Goal: Find specific page/section: Find specific page/section

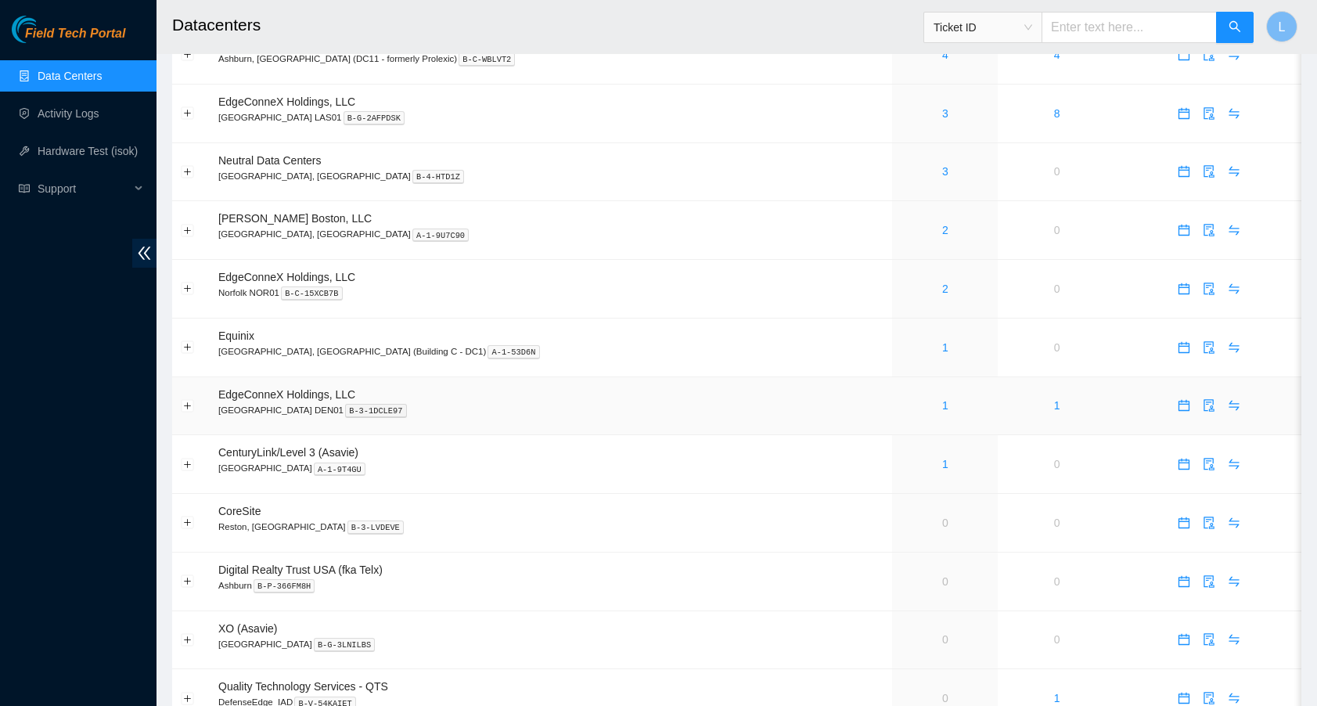
scroll to position [544, 0]
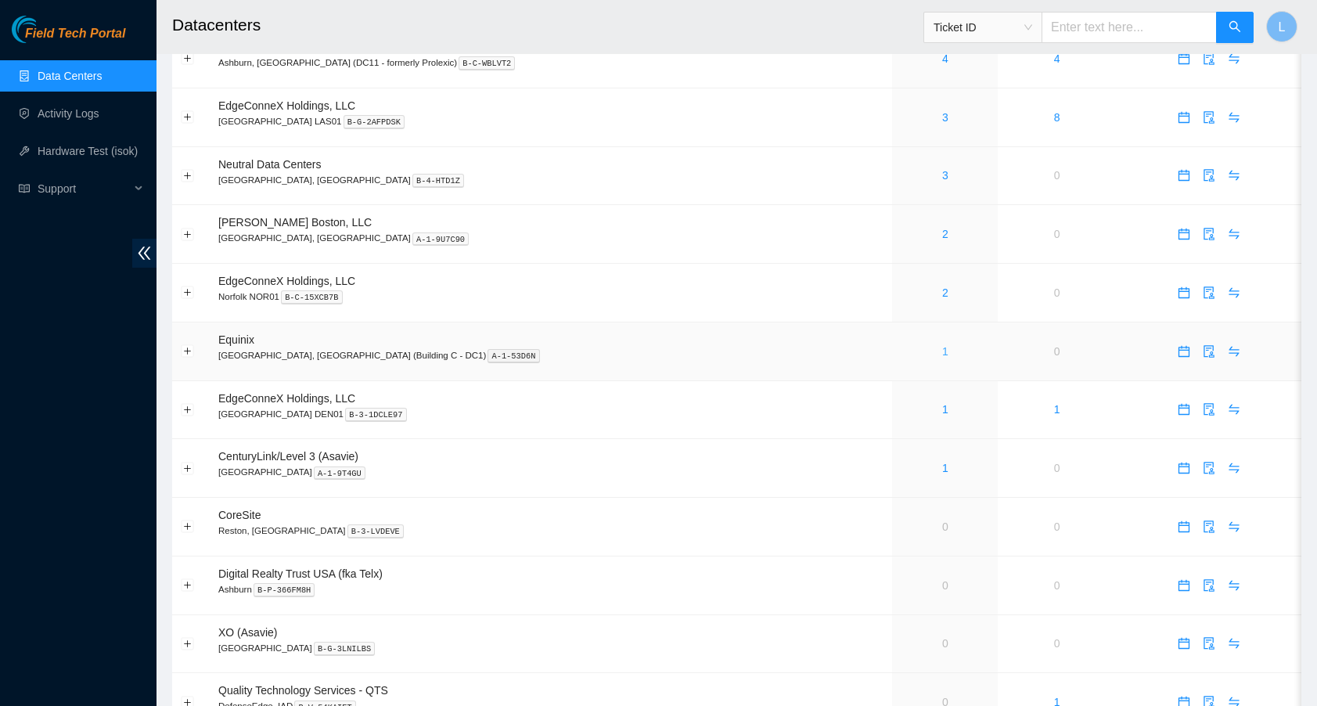
click at [942, 347] on link "1" at bounding box center [945, 351] width 6 height 13
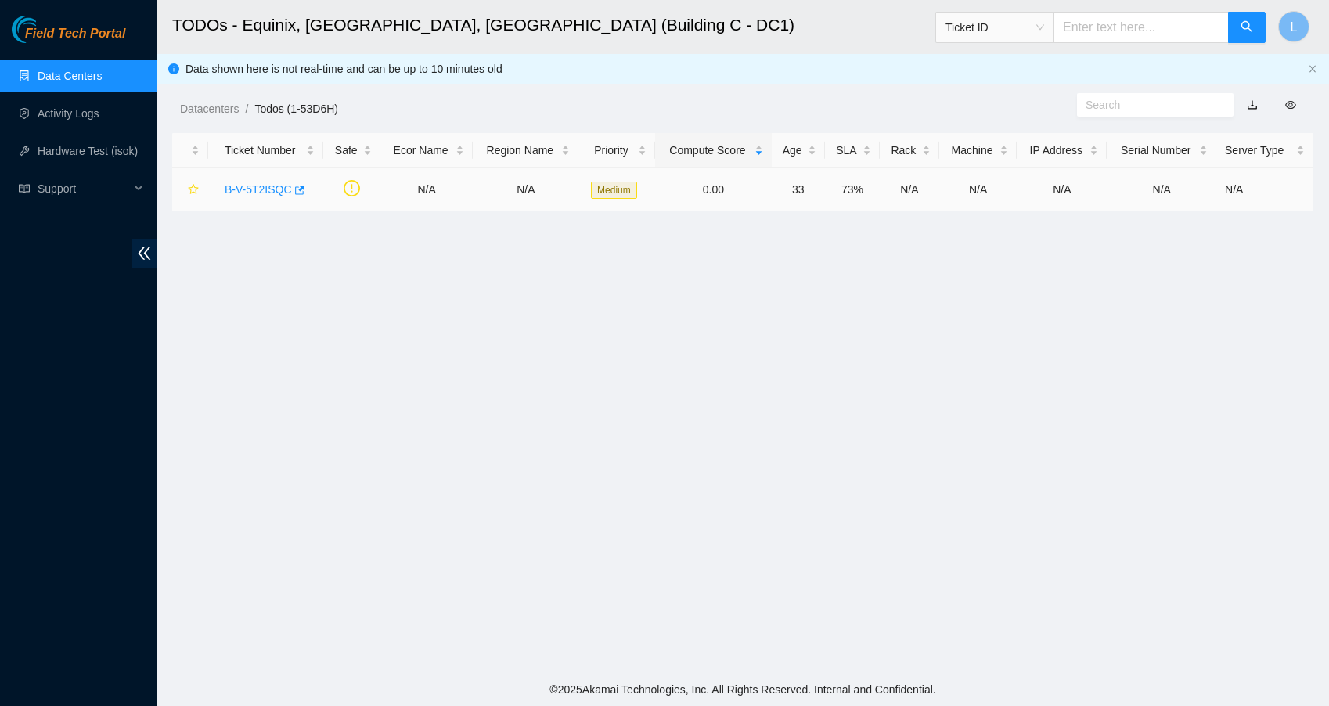
click at [250, 188] on link "B-V-5T2ISQC" at bounding box center [258, 189] width 67 height 13
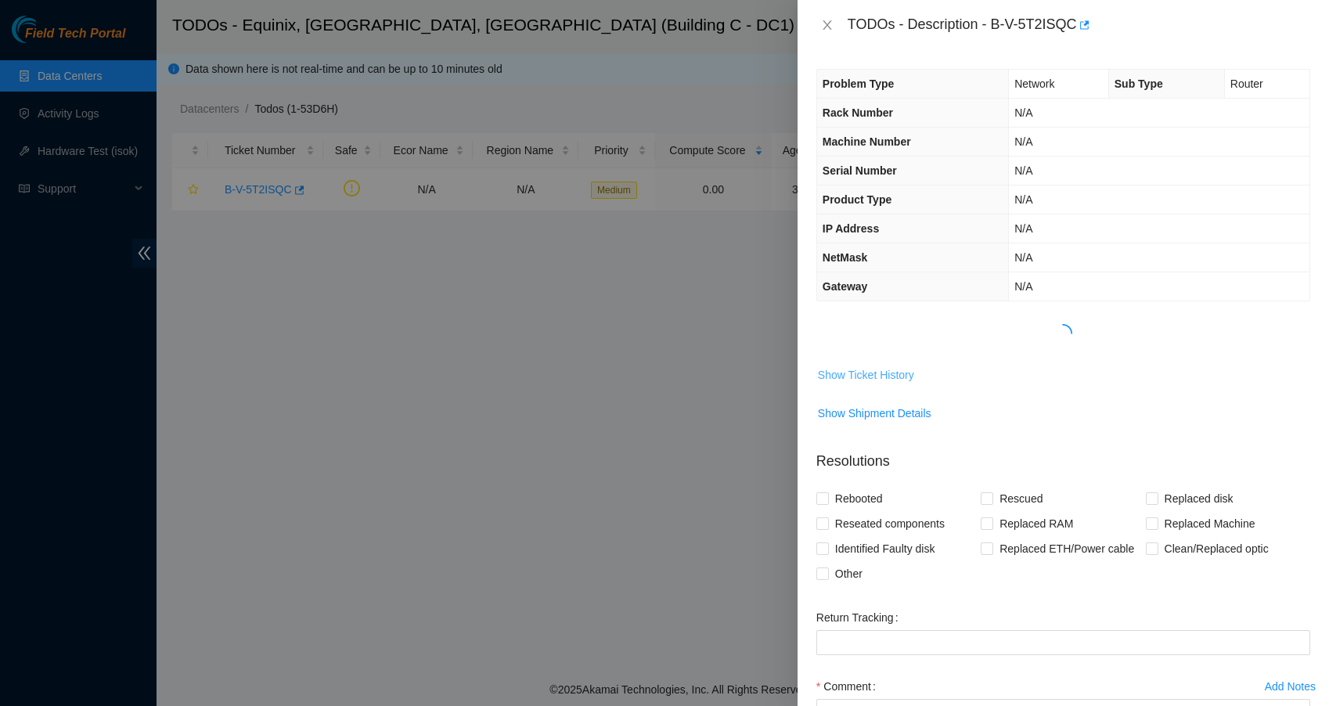
click at [837, 378] on span "Show Ticket History" at bounding box center [866, 374] width 96 height 17
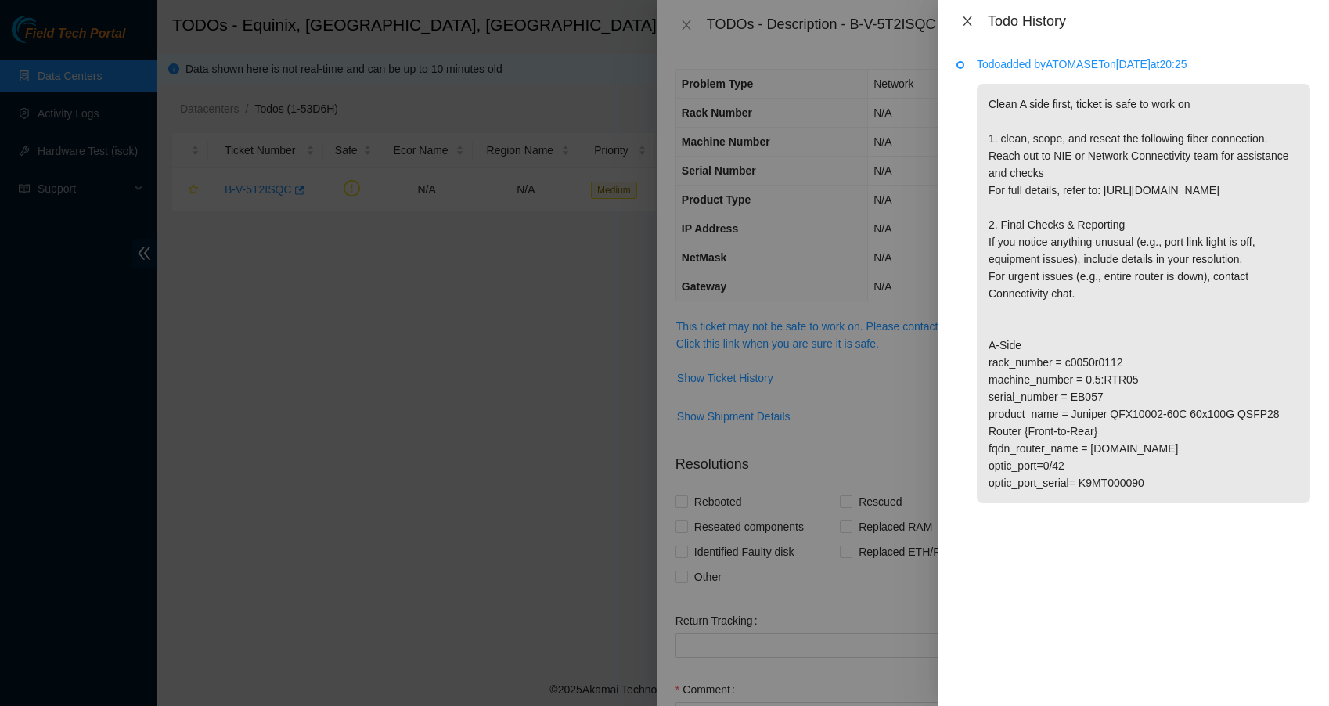
click at [965, 16] on icon "close" at bounding box center [967, 21] width 13 height 13
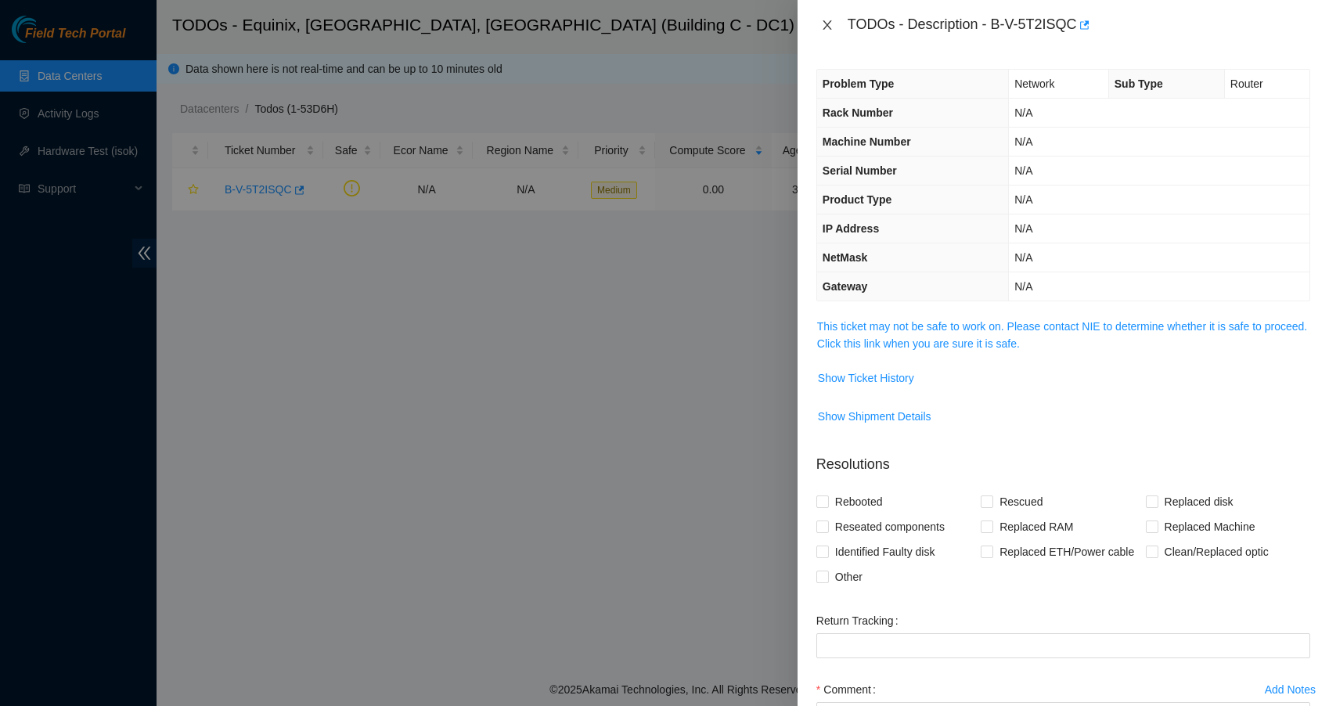
click at [821, 19] on icon "close" at bounding box center [827, 25] width 13 height 13
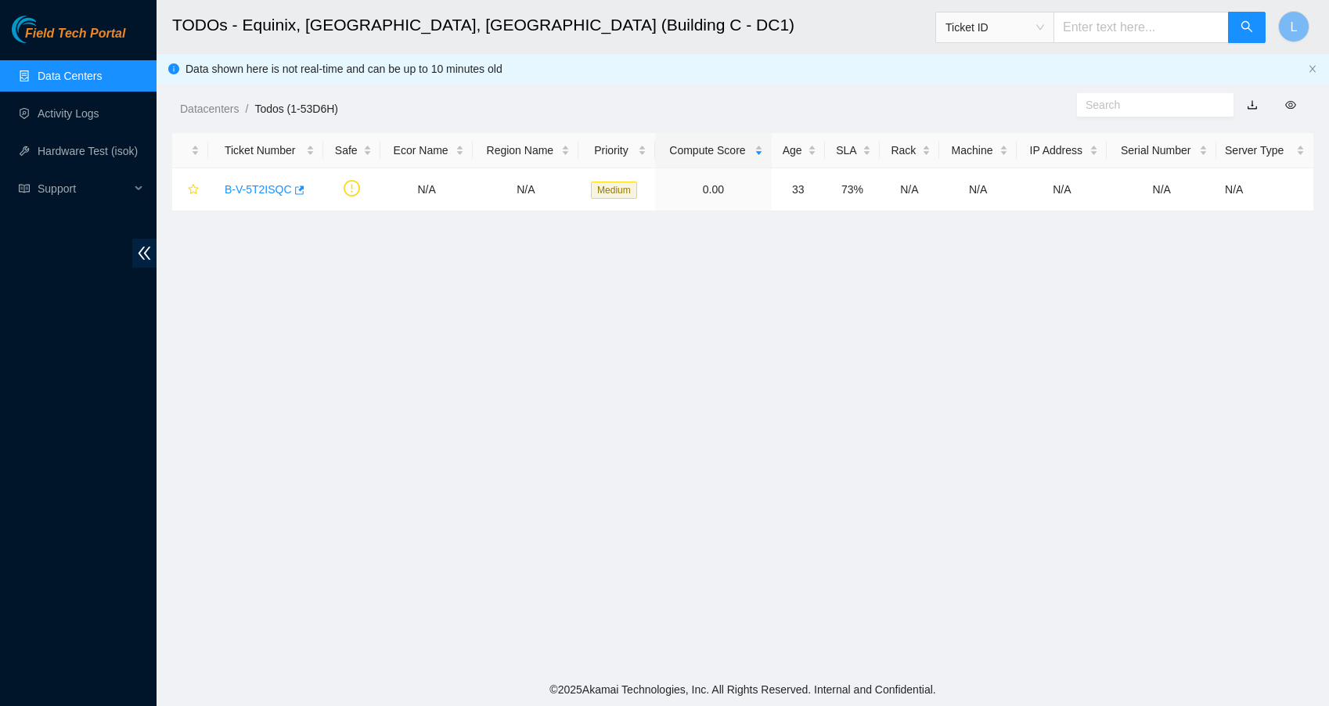
click at [102, 80] on link "Data Centers" at bounding box center [70, 76] width 64 height 13
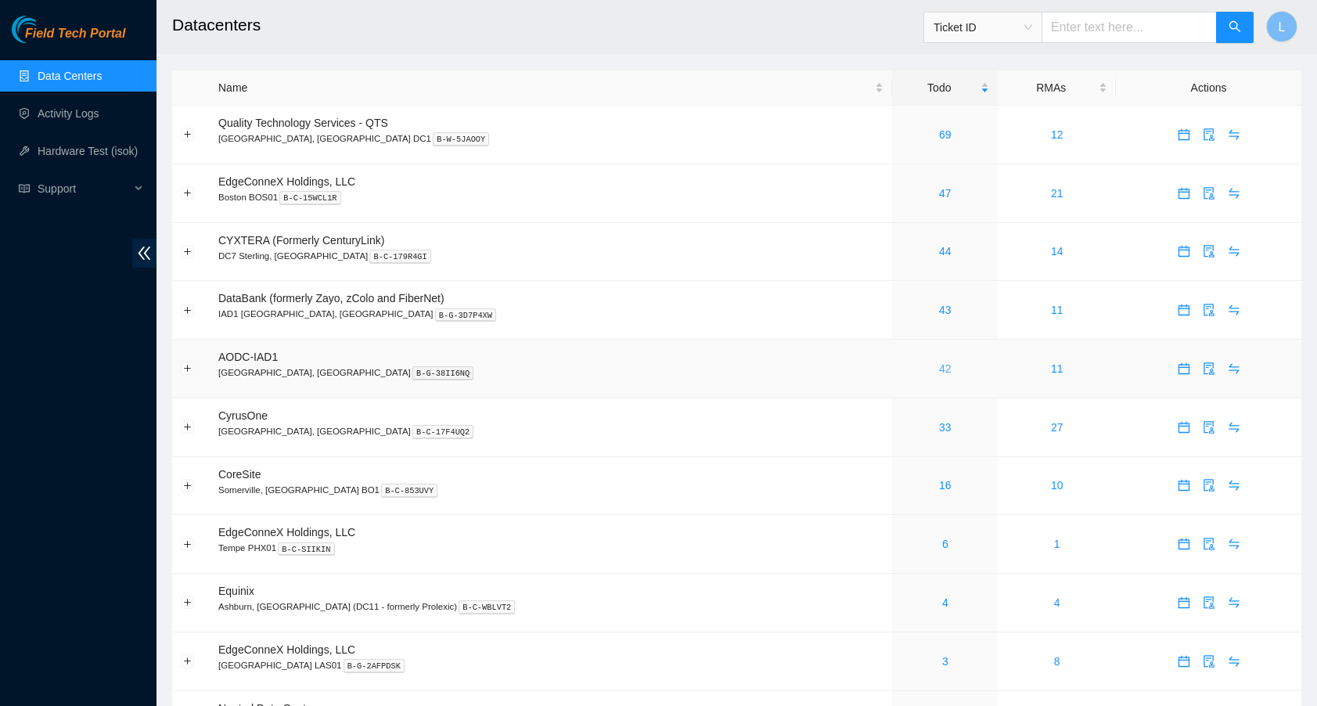
click at [939, 368] on link "42" at bounding box center [945, 368] width 13 height 13
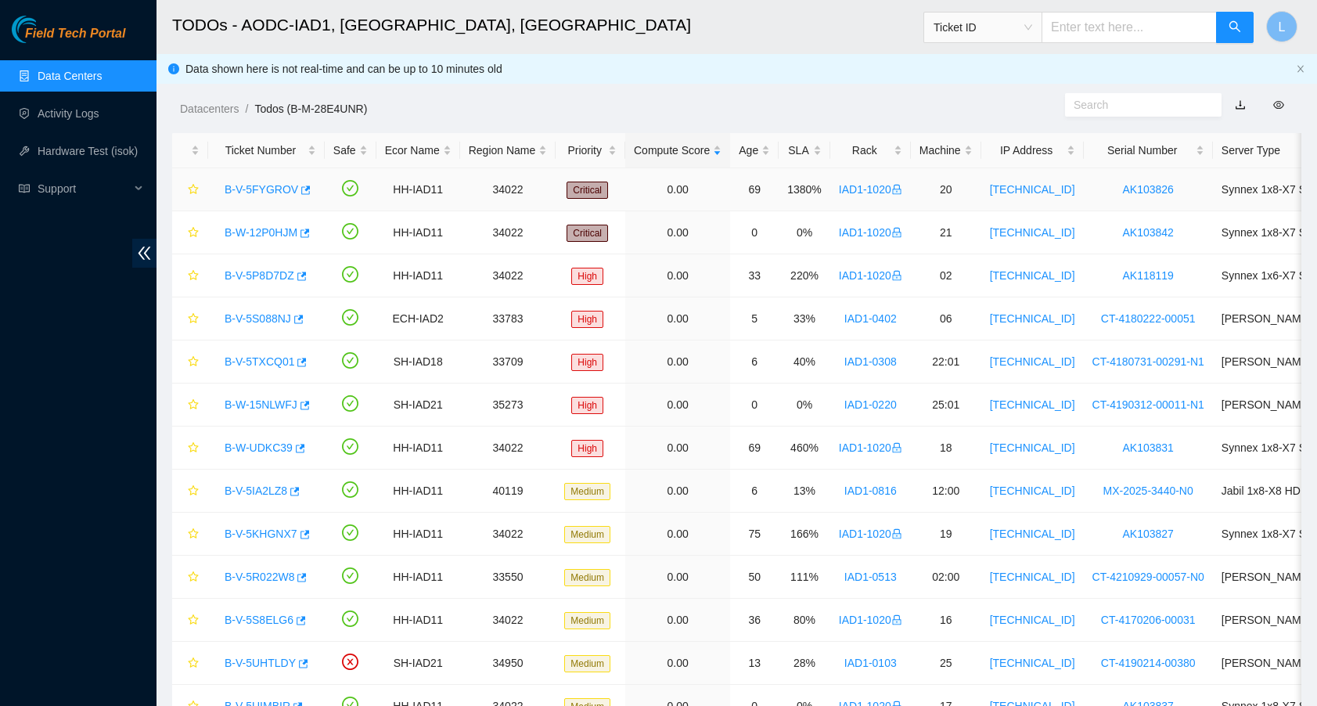
click at [283, 190] on link "B-V-5FYGROV" at bounding box center [262, 189] width 74 height 13
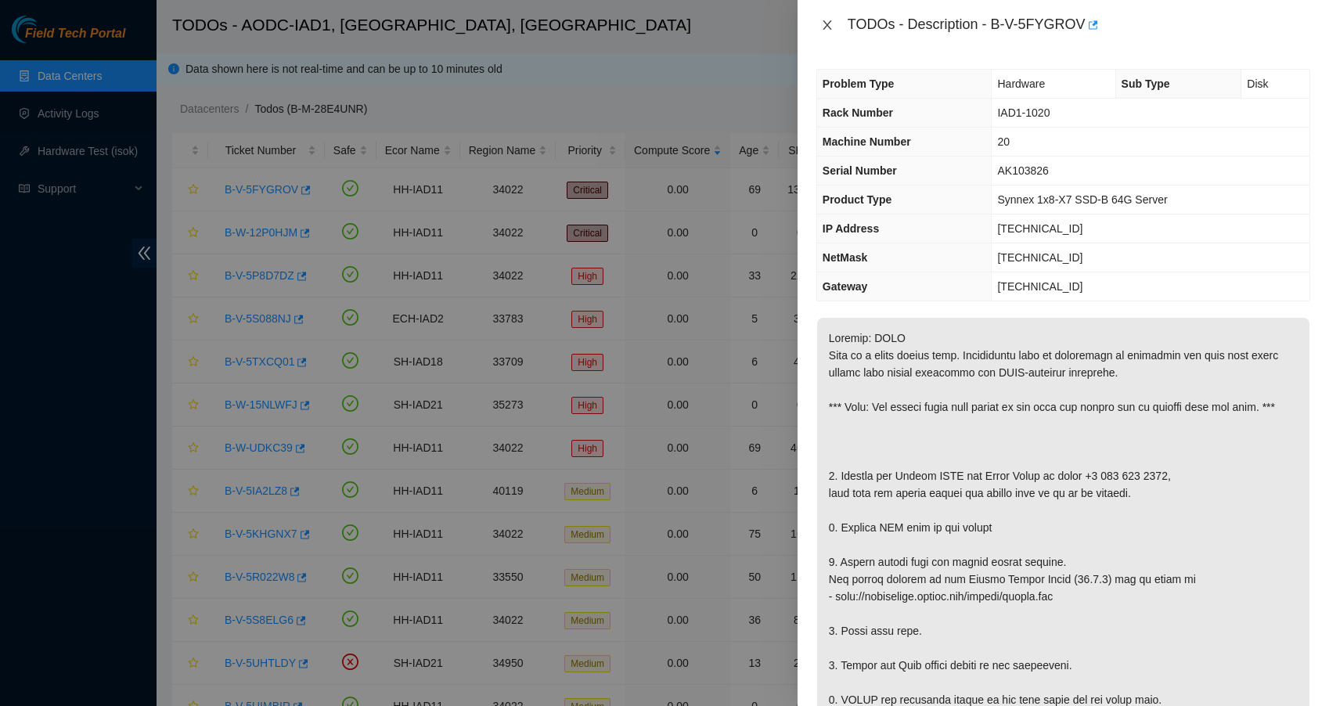
click at [832, 27] on icon "close" at bounding box center [827, 25] width 13 height 13
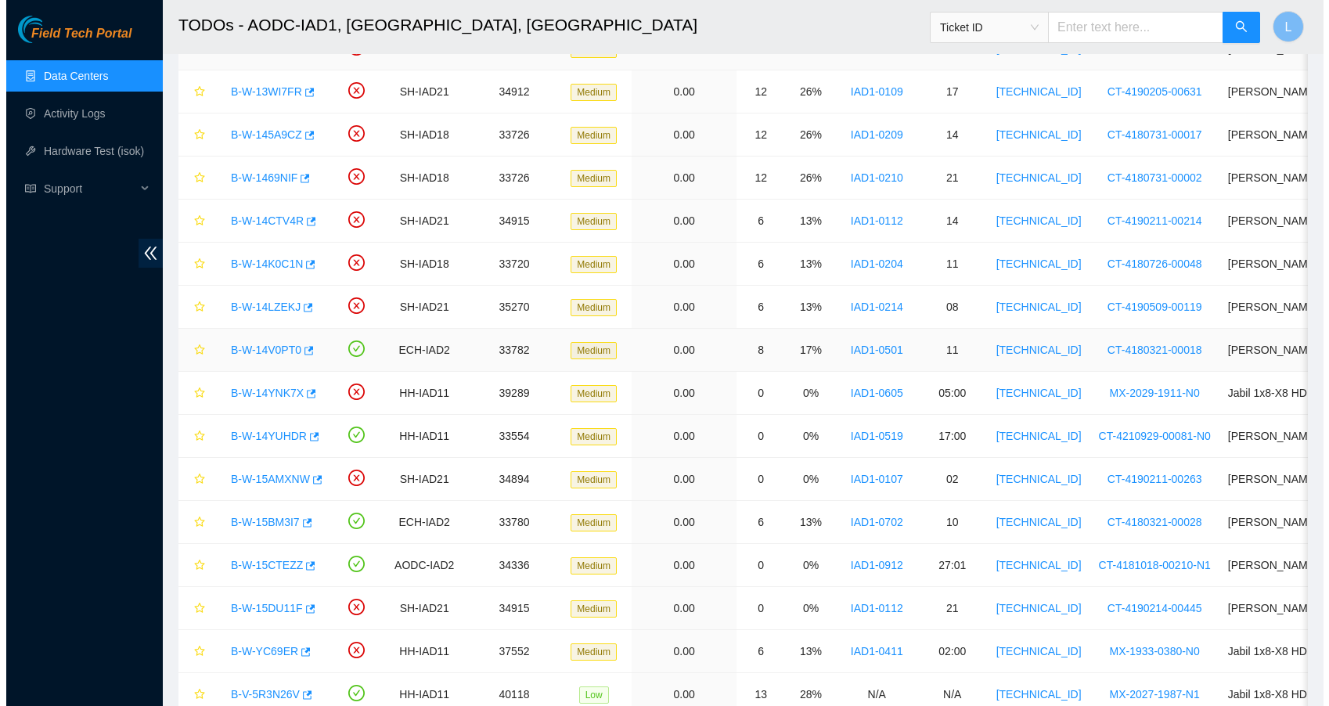
scroll to position [1287, 0]
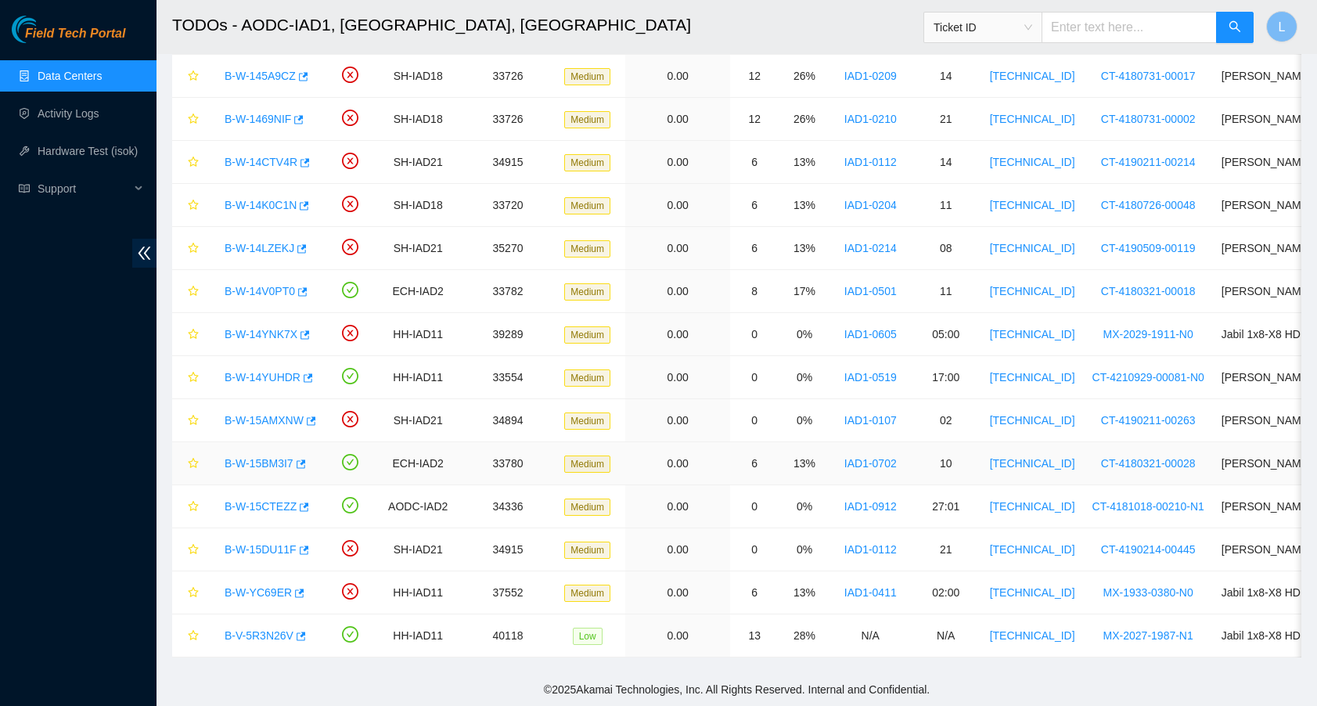
click at [268, 457] on link "B-W-15BM3I7" at bounding box center [259, 463] width 69 height 13
